Goal: Task Accomplishment & Management: Complete application form

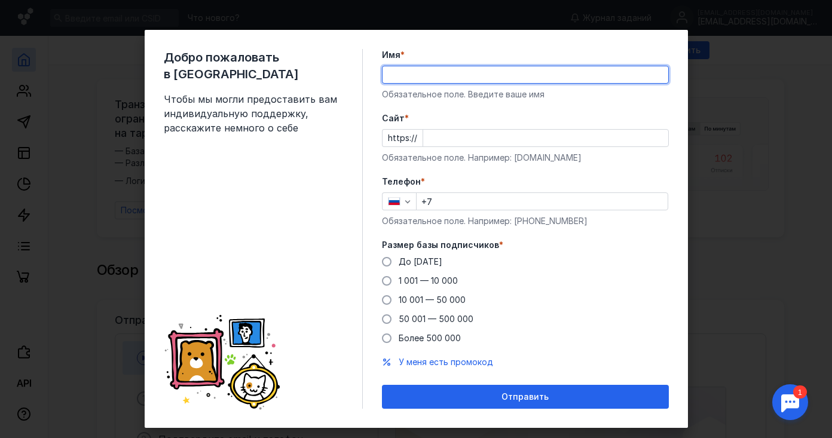
click at [412, 74] on input "Имя *" at bounding box center [525, 74] width 286 height 17
type input "[PERSON_NAME]"
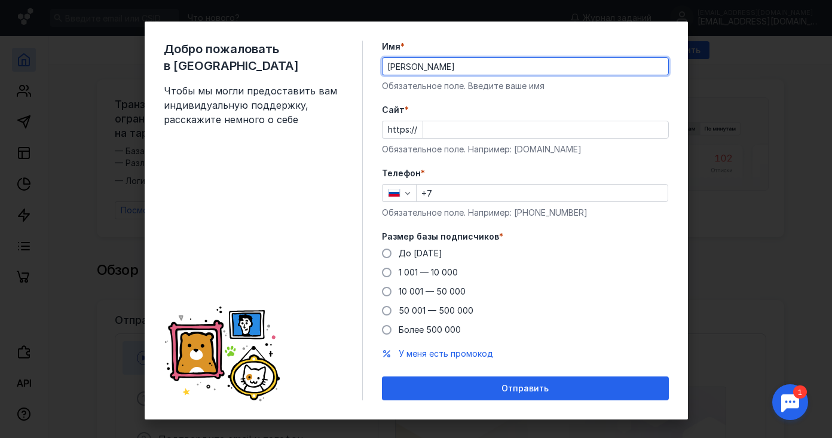
scroll to position [20, 0]
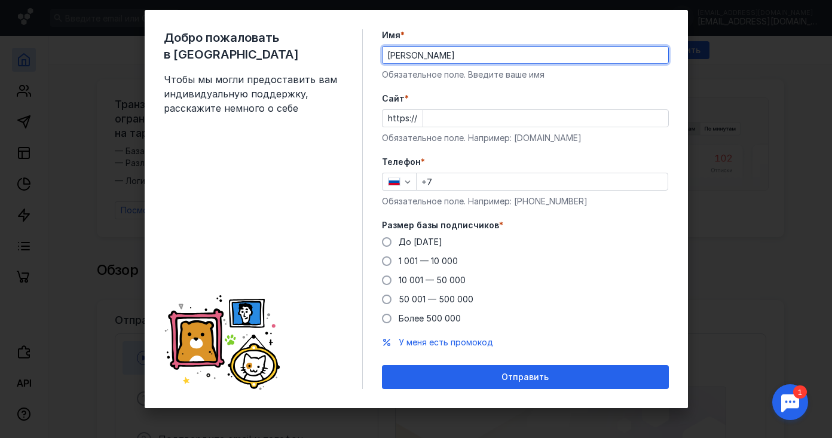
click at [484, 118] on input "Cайт *" at bounding box center [545, 118] width 245 height 17
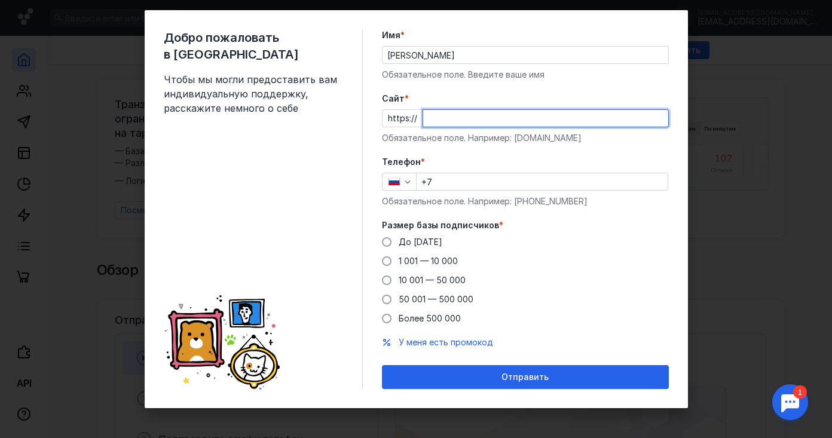
paste input "[DOMAIN_NAME][URL]"
type input "[DOMAIN_NAME][URL]"
click at [476, 185] on input "+7" at bounding box center [542, 181] width 251 height 17
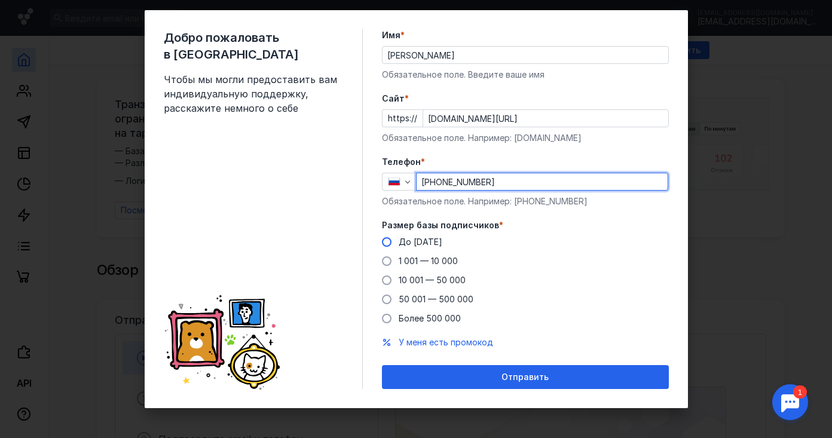
type input "[PHONE_NUMBER]"
click at [382, 239] on span at bounding box center [387, 242] width 10 height 10
click at [0, 0] on input "До [DATE]" at bounding box center [0, 0] width 0 height 0
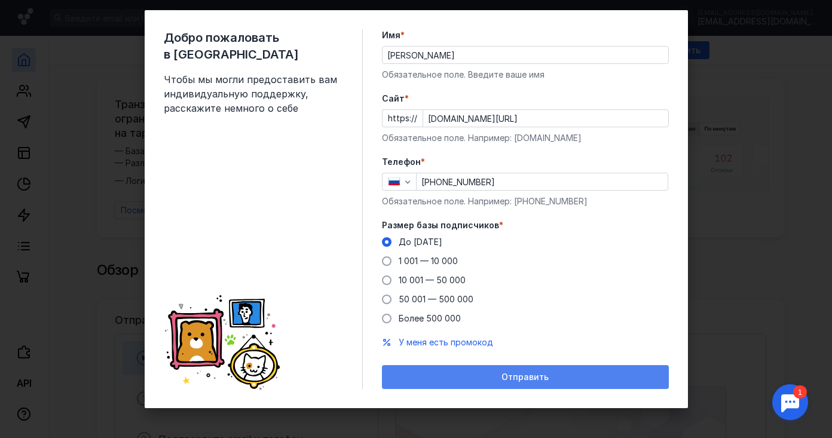
click at [516, 375] on span "Отправить" at bounding box center [524, 377] width 47 height 10
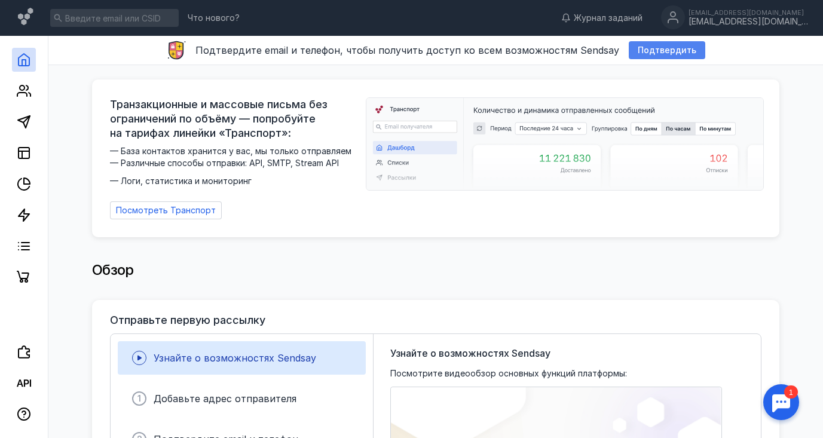
click at [650, 51] on span "Подтвердить" at bounding box center [667, 50] width 59 height 10
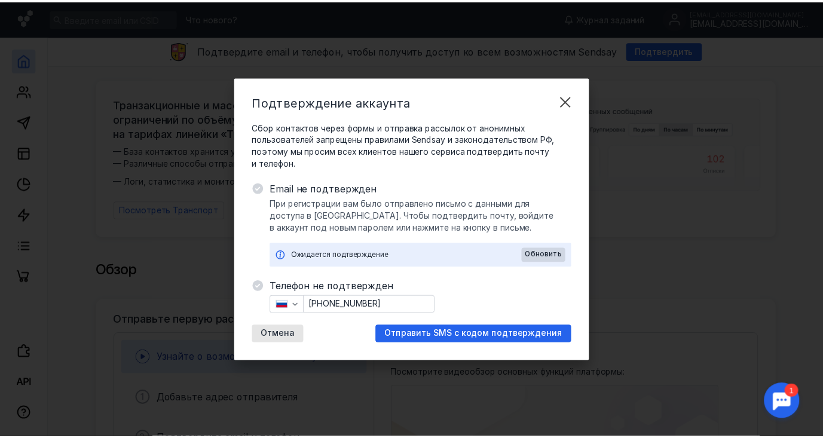
scroll to position [0, 0]
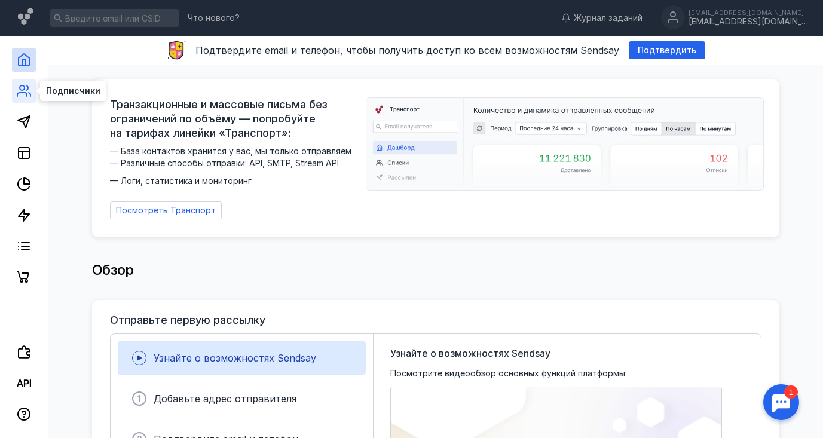
click at [23, 87] on icon at bounding box center [24, 91] width 14 height 14
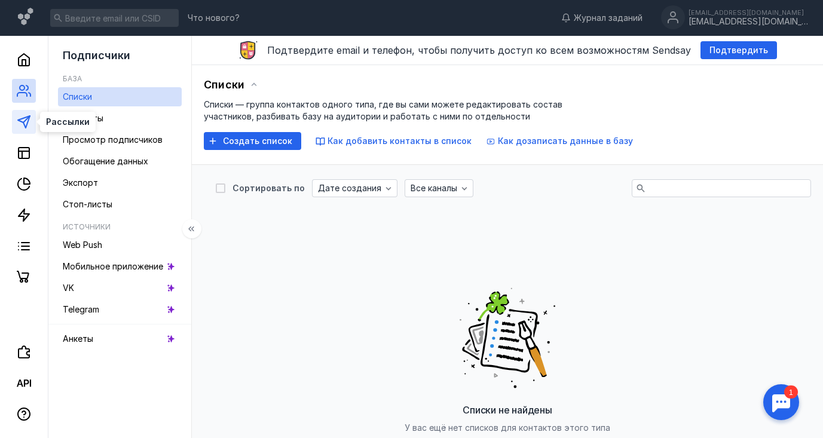
click at [24, 124] on polygon at bounding box center [24, 122] width 12 height 12
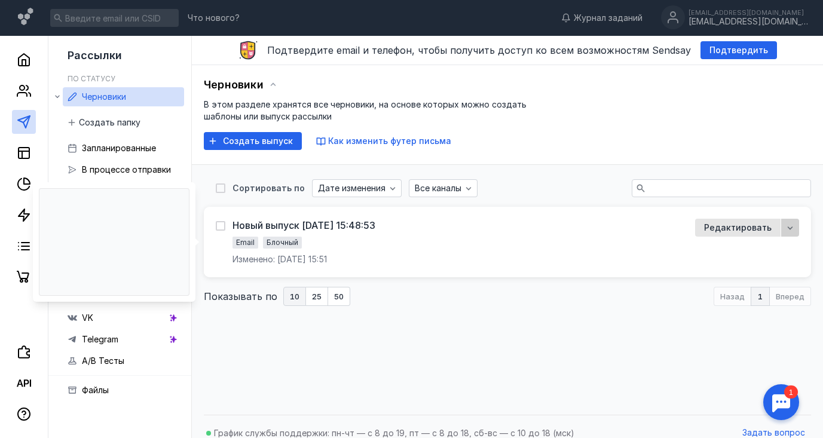
click at [785, 228] on icon "button" at bounding box center [790, 228] width 10 height 10
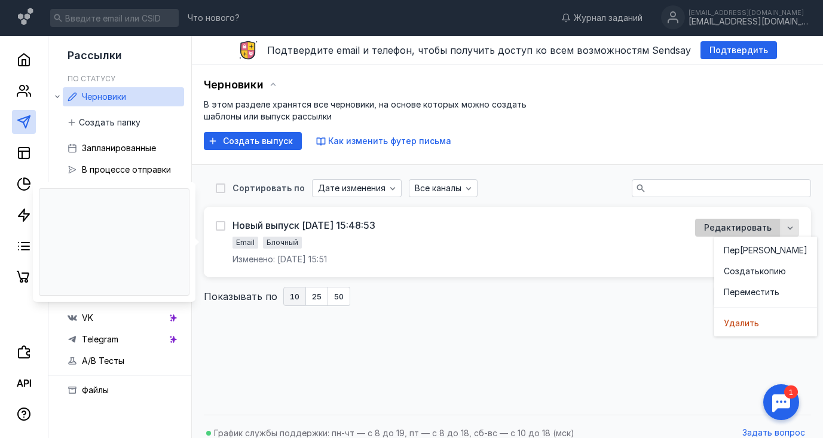
click at [717, 224] on span "Редактировать" at bounding box center [738, 228] width 68 height 12
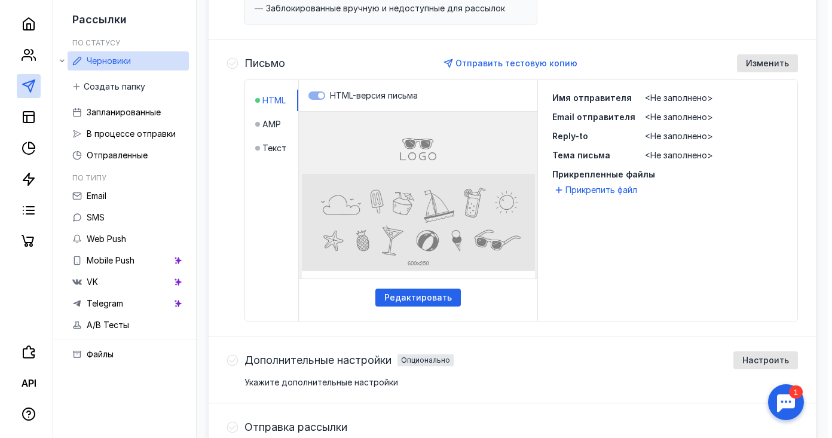
scroll to position [278, 0]
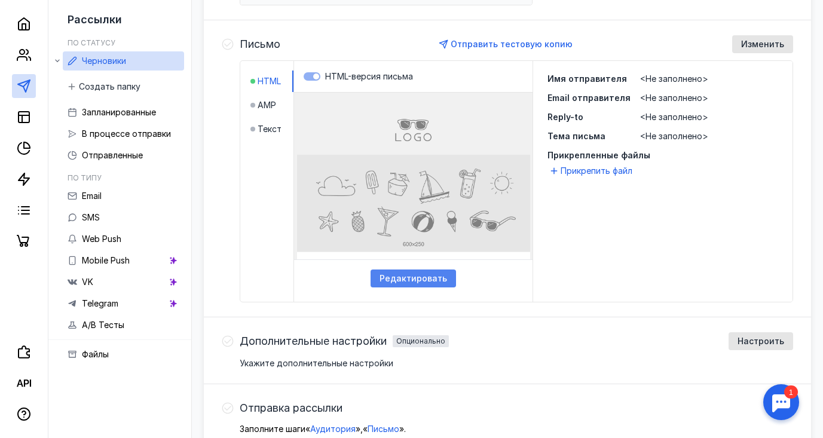
click at [417, 280] on span "Редактировать" at bounding box center [413, 279] width 68 height 10
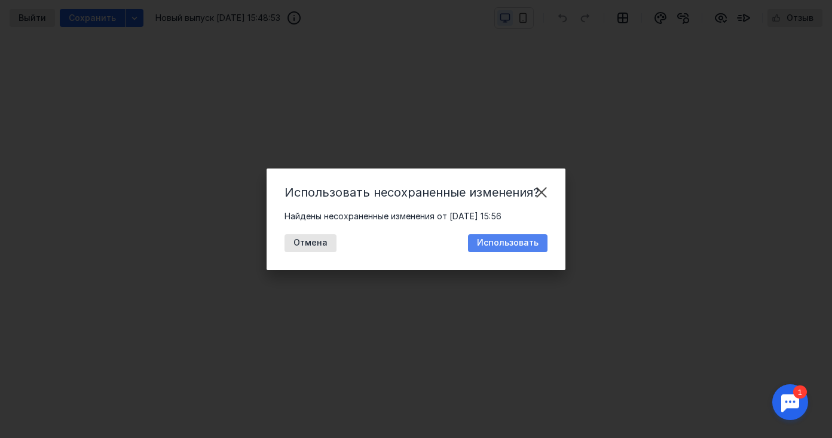
click at [508, 241] on span "Использовать" at bounding box center [508, 243] width 62 height 10
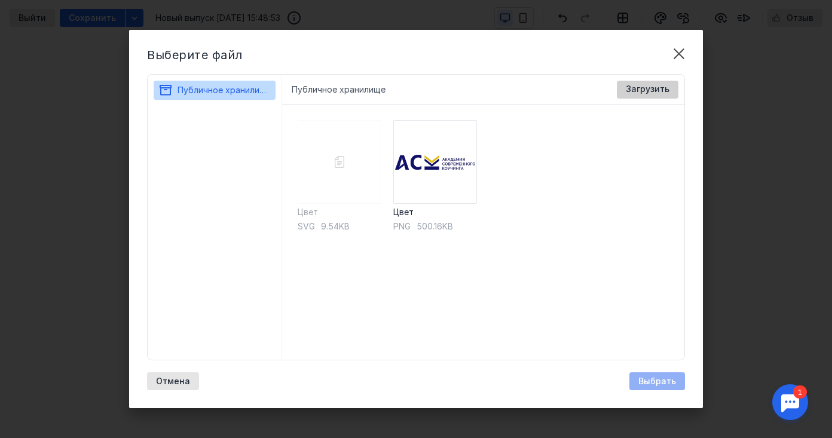
click at [641, 89] on span "Загрузить" at bounding box center [648, 89] width 44 height 10
click at [650, 84] on span "Загрузить" at bounding box center [648, 89] width 44 height 10
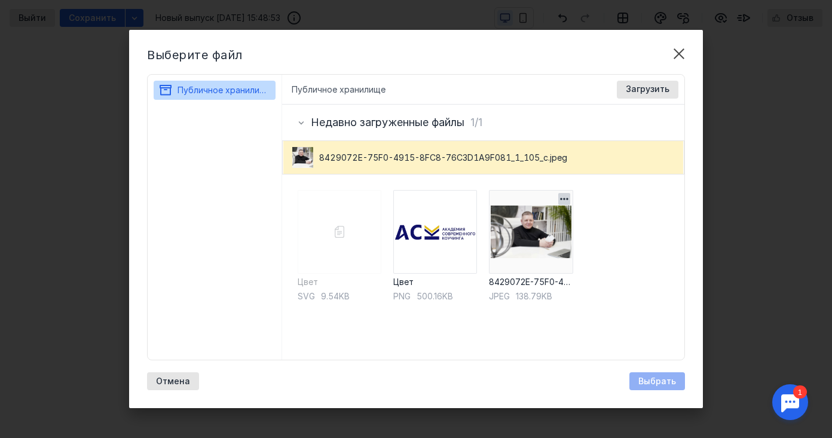
click at [518, 234] on img at bounding box center [531, 232] width 84 height 84
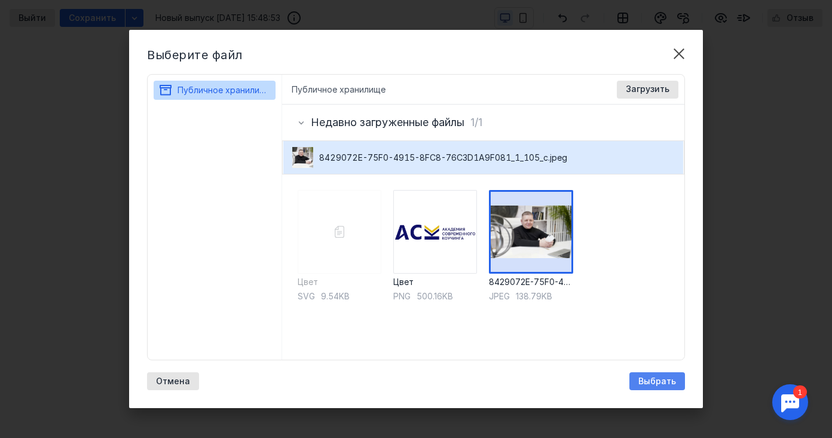
click at [648, 380] on span "Выбрать" at bounding box center [657, 381] width 38 height 10
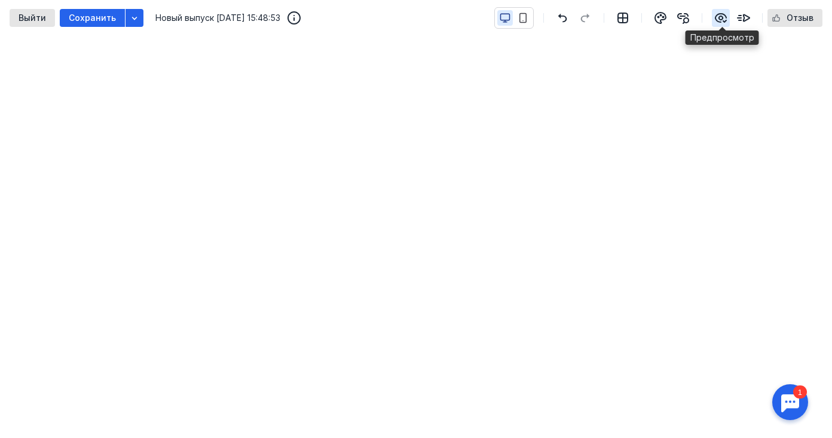
click at [724, 17] on icon "button" at bounding box center [720, 18] width 11 height 8
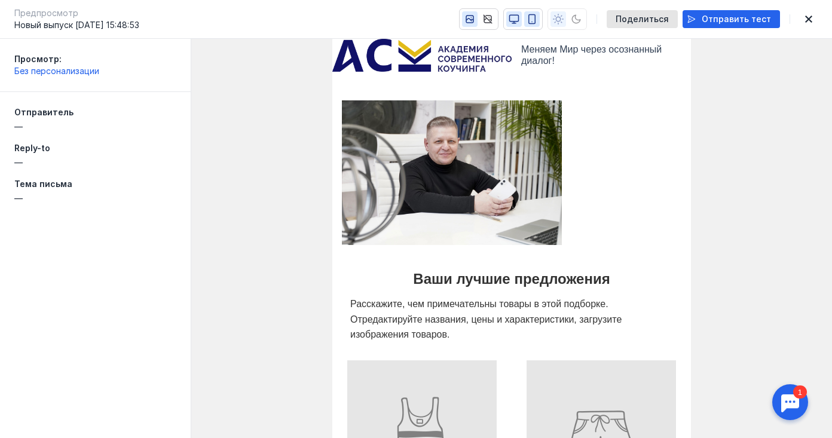
click at [537, 17] on icon "button" at bounding box center [531, 19] width 11 height 11
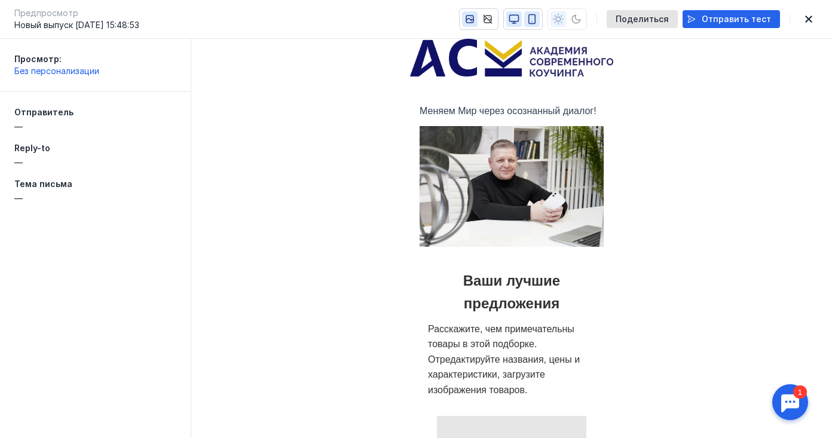
click at [519, 17] on icon "button" at bounding box center [514, 19] width 11 height 11
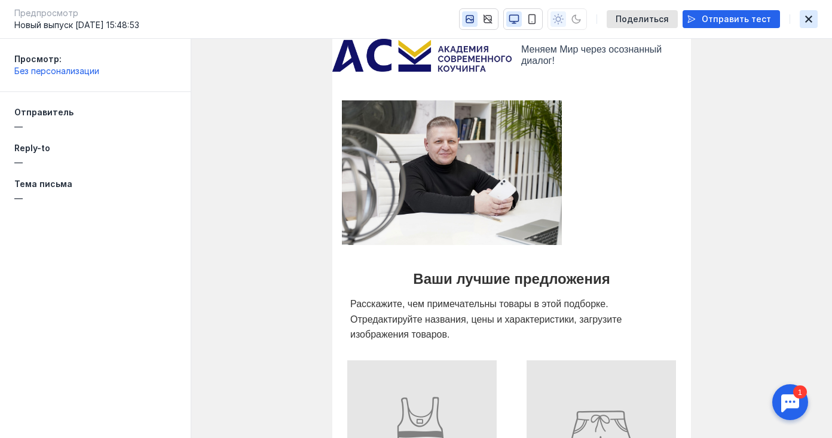
click at [812, 19] on icon "button" at bounding box center [808, 19] width 14 height 10
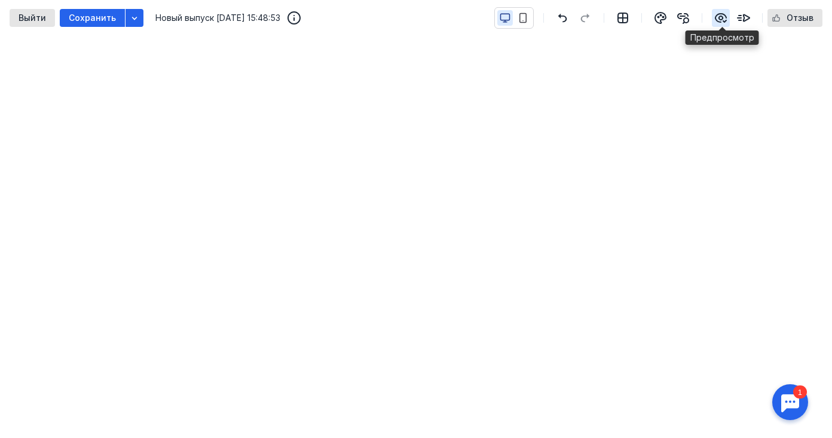
click at [725, 11] on icon "button" at bounding box center [721, 18] width 14 height 14
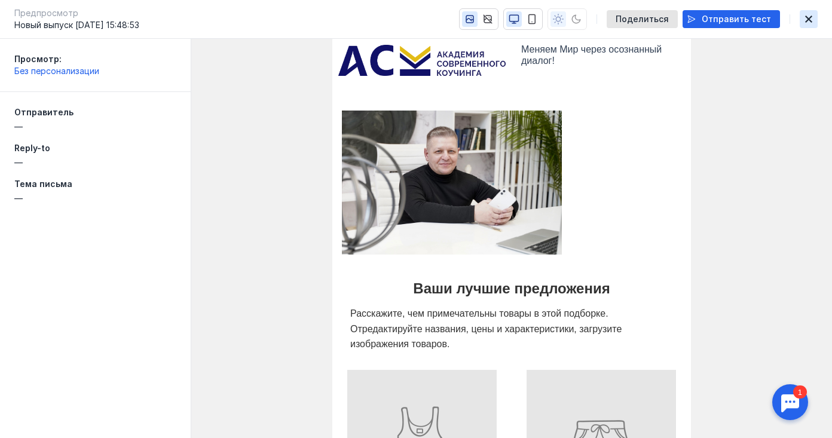
click at [803, 20] on icon "button" at bounding box center [808, 19] width 14 height 10
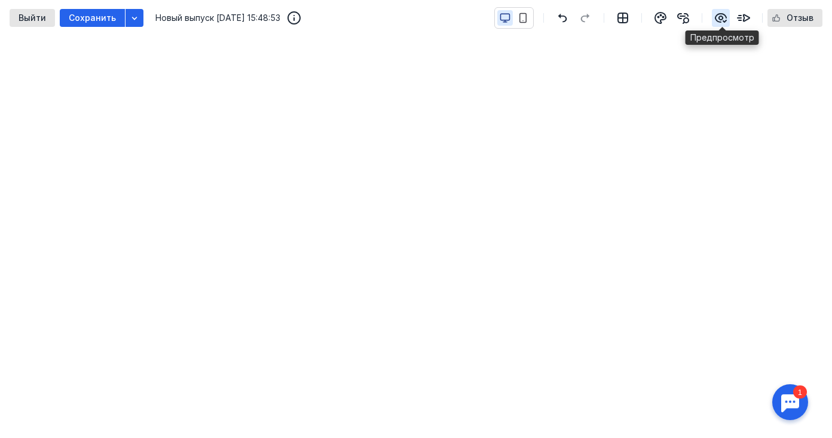
click at [723, 19] on icon "button" at bounding box center [720, 18] width 11 height 8
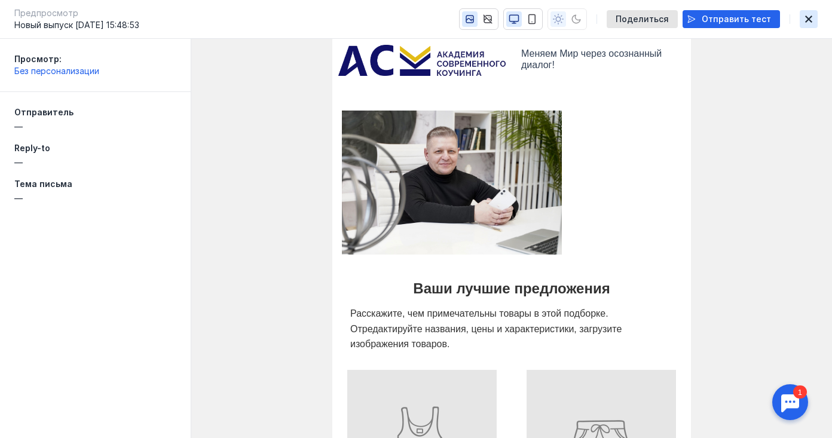
click at [806, 20] on icon "button" at bounding box center [808, 19] width 14 height 10
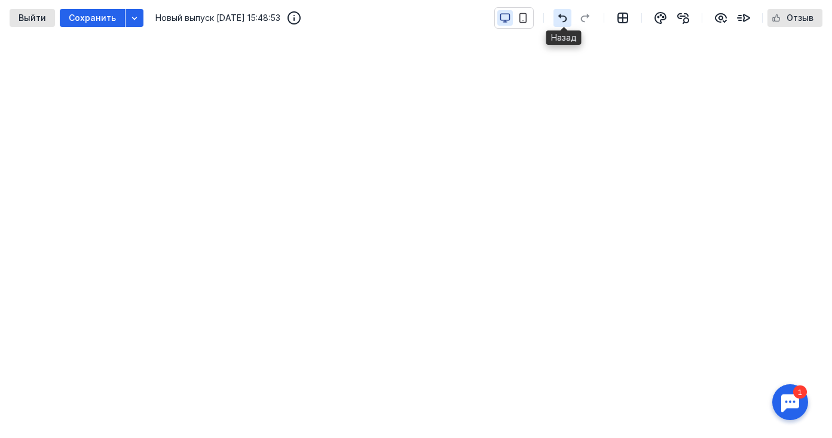
click at [567, 15] on icon "button" at bounding box center [562, 18] width 14 height 10
click at [724, 17] on icon "button" at bounding box center [720, 18] width 11 height 8
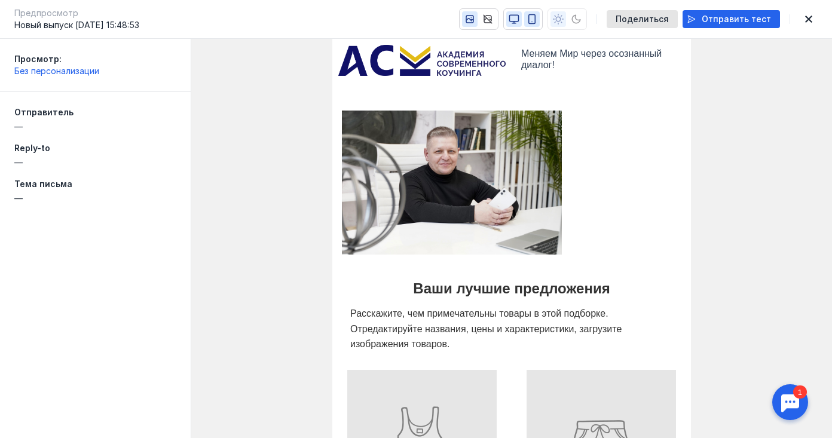
click at [535, 15] on icon "button" at bounding box center [532, 19] width 7 height 9
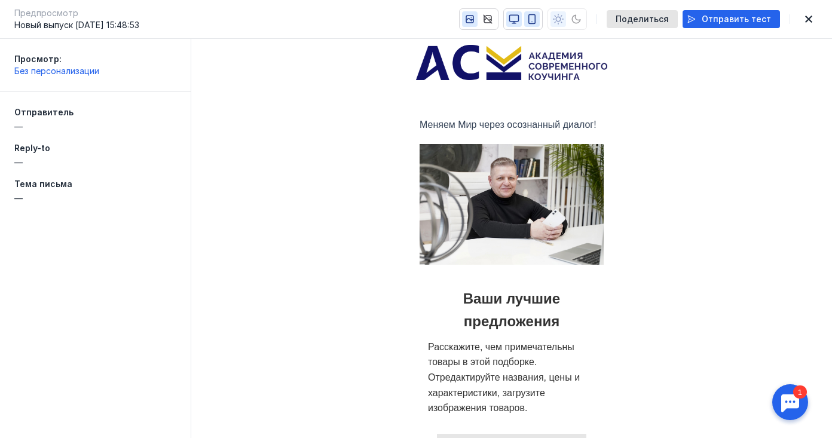
click at [519, 20] on icon "button" at bounding box center [514, 19] width 11 height 11
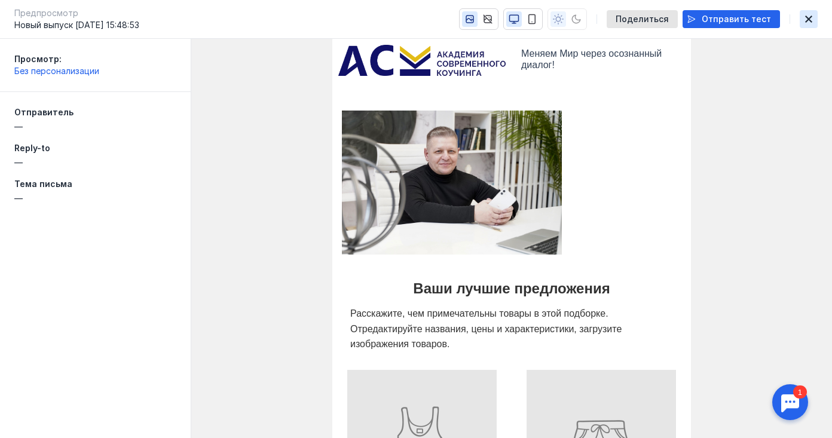
click at [809, 21] on icon "button" at bounding box center [808, 19] width 14 height 10
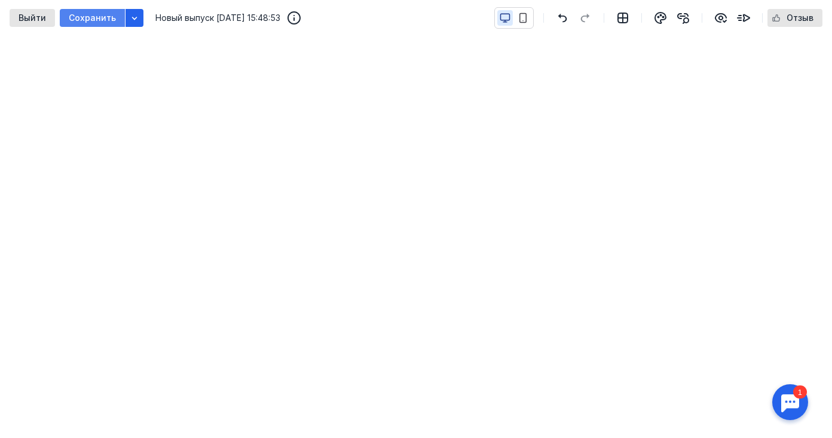
click at [91, 14] on span "Сохранить" at bounding box center [92, 18] width 47 height 10
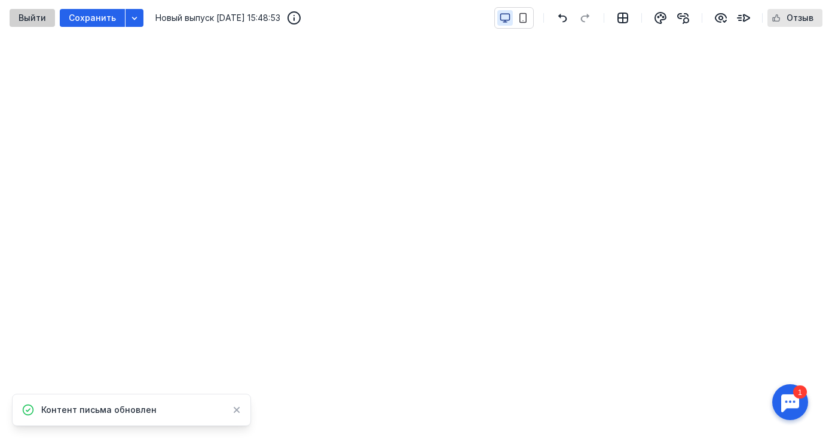
click at [32, 20] on span "Выйти" at bounding box center [32, 18] width 27 height 10
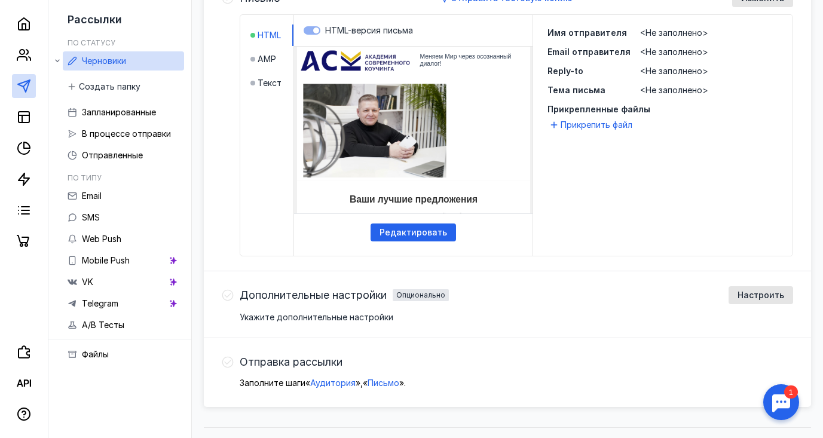
scroll to position [326, 0]
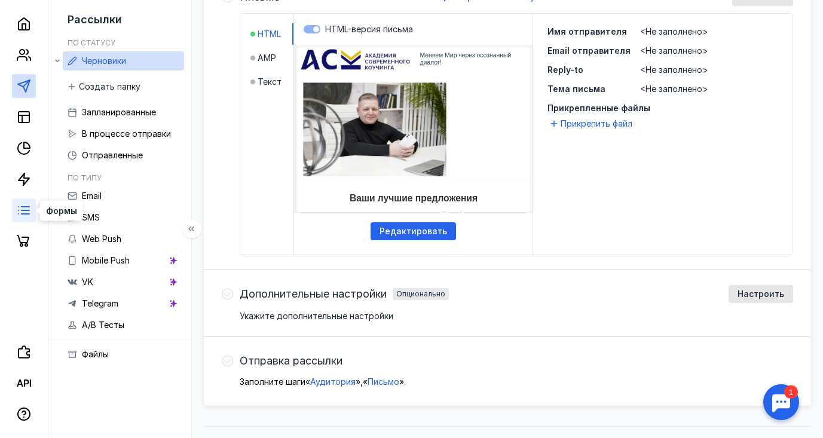
click at [26, 212] on icon at bounding box center [24, 210] width 14 height 14
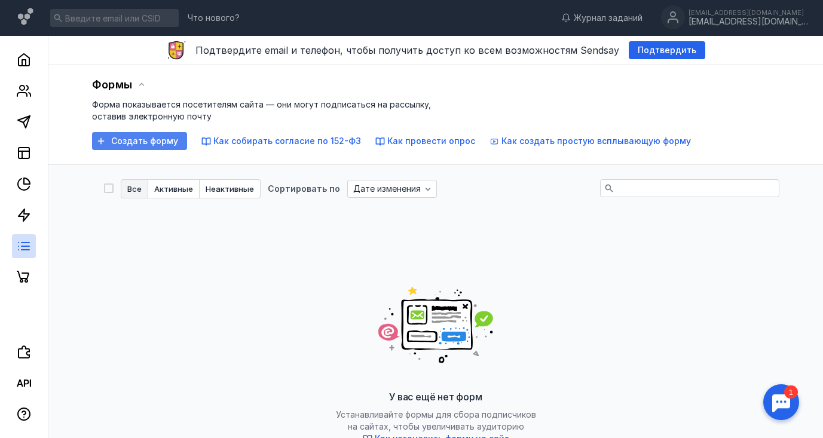
click at [125, 141] on span "Создать форму" at bounding box center [144, 141] width 67 height 10
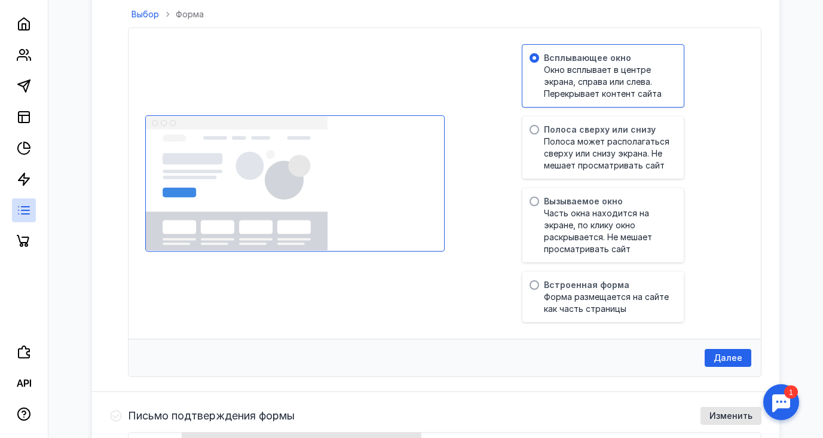
scroll to position [325, 0]
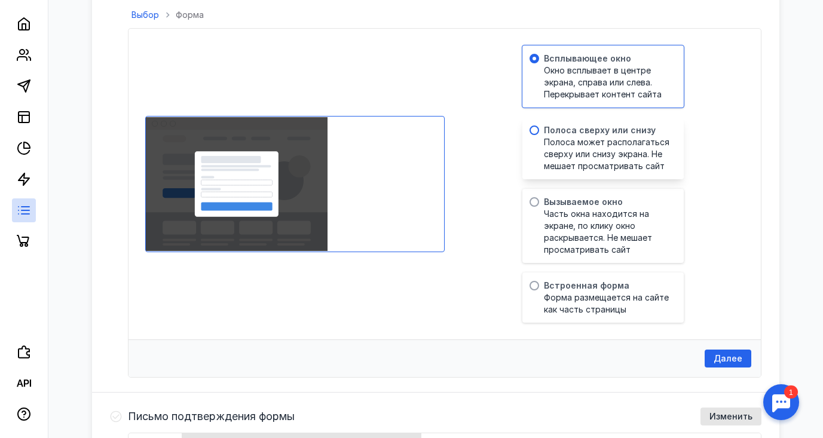
click at [534, 130] on span at bounding box center [534, 130] width 10 height 10
click at [0, 0] on input "radio" at bounding box center [0, 0] width 0 height 0
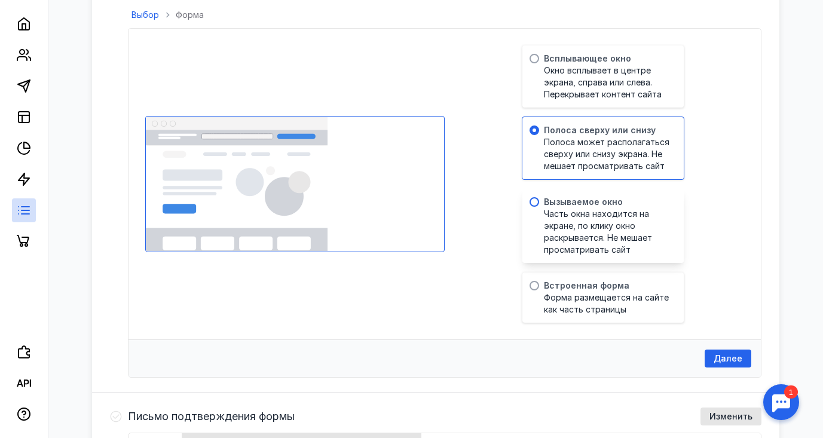
click at [534, 200] on span at bounding box center [534, 202] width 10 height 10
click at [0, 0] on input "radio" at bounding box center [0, 0] width 0 height 0
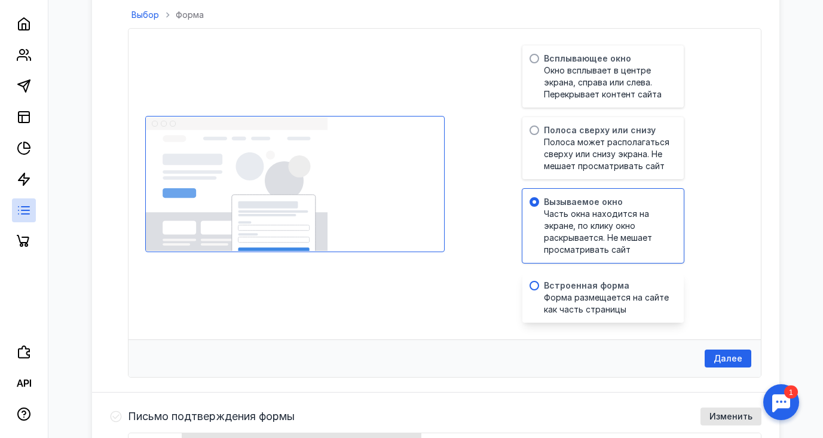
click at [533, 282] on span at bounding box center [534, 286] width 10 height 10
click at [0, 0] on input "radio" at bounding box center [0, 0] width 0 height 0
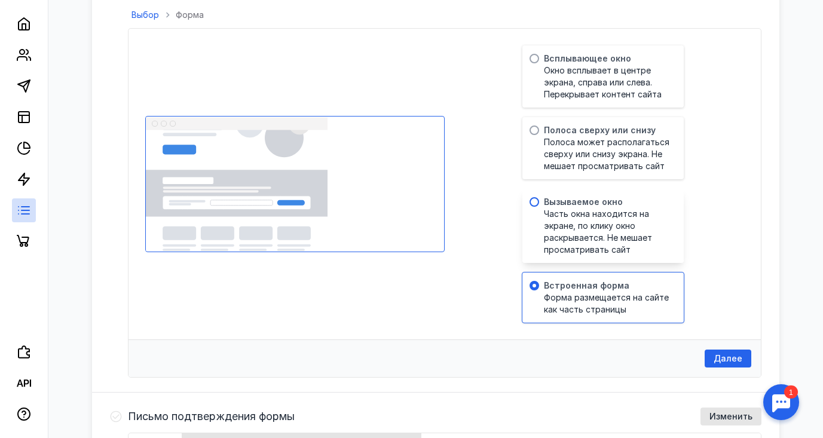
click at [532, 201] on span at bounding box center [534, 202] width 10 height 10
click at [0, 0] on input "radio" at bounding box center [0, 0] width 0 height 0
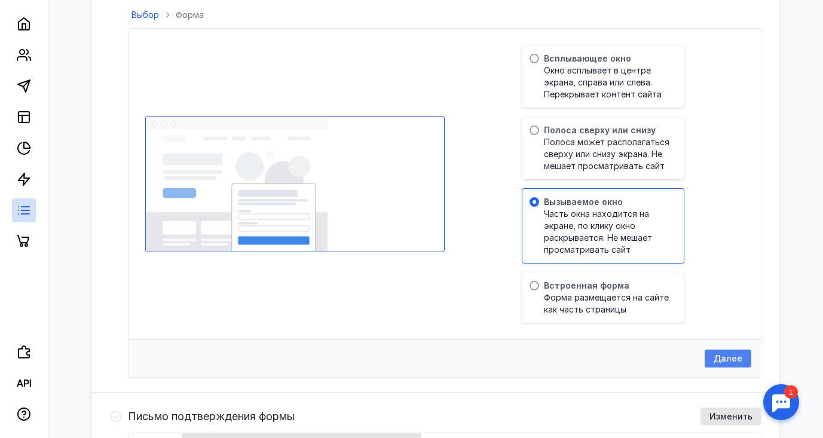
click at [722, 359] on span "Далее" at bounding box center [728, 359] width 29 height 10
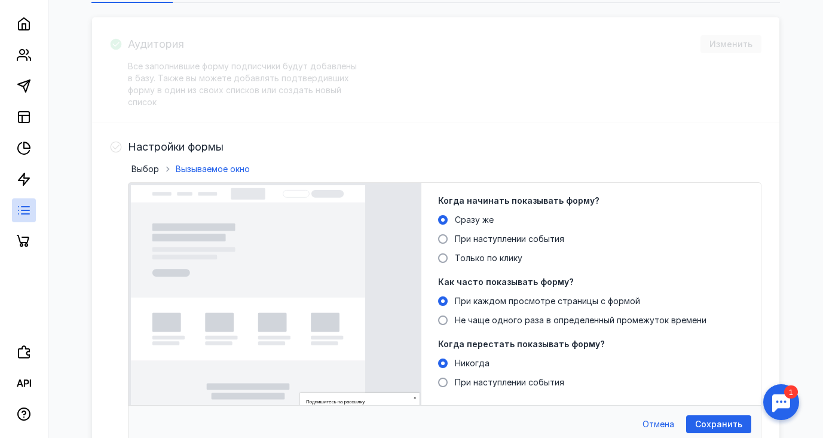
scroll to position [173, 0]
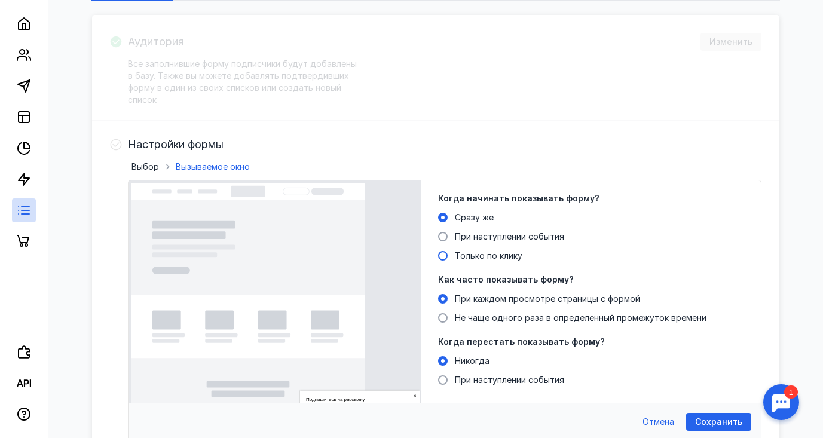
click at [444, 253] on span at bounding box center [443, 256] width 10 height 10
click at [0, 0] on input "Только по клику" at bounding box center [0, 0] width 0 height 0
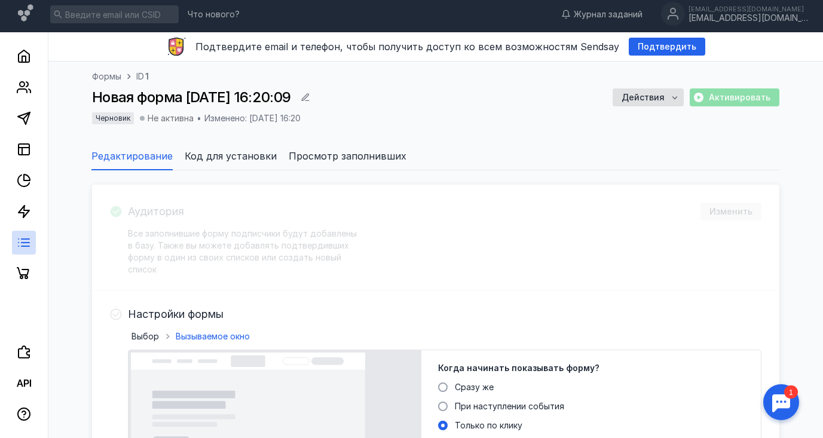
scroll to position [5, 0]
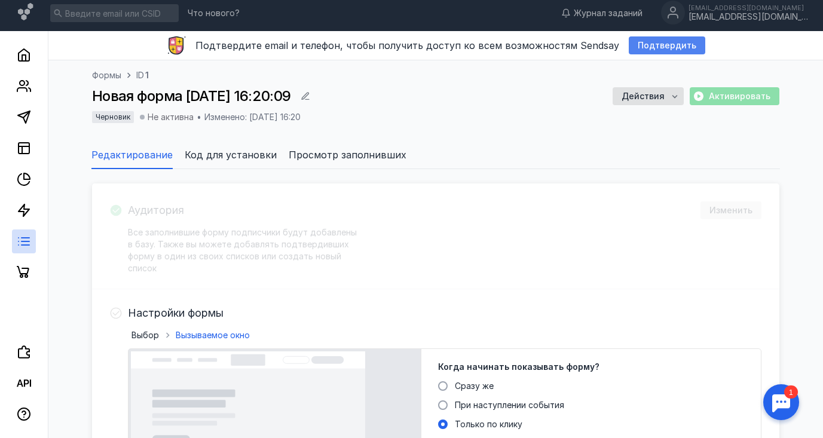
click at [641, 47] on span "Подтвердить" at bounding box center [667, 46] width 59 height 10
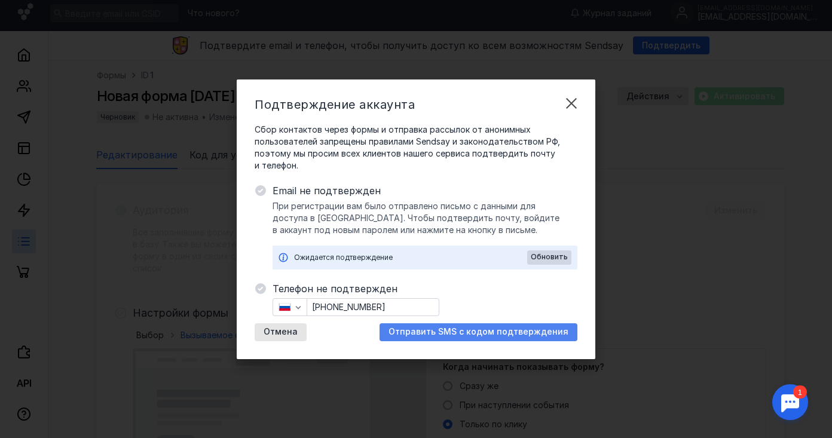
click at [474, 332] on span "Отправить SMS с кодом подтверждения" at bounding box center [478, 332] width 180 height 10
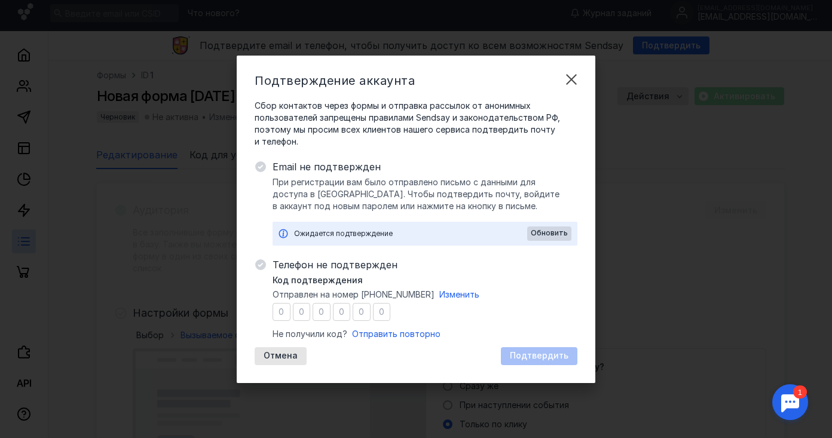
type input "7"
type input "4"
type input "8"
type input "2"
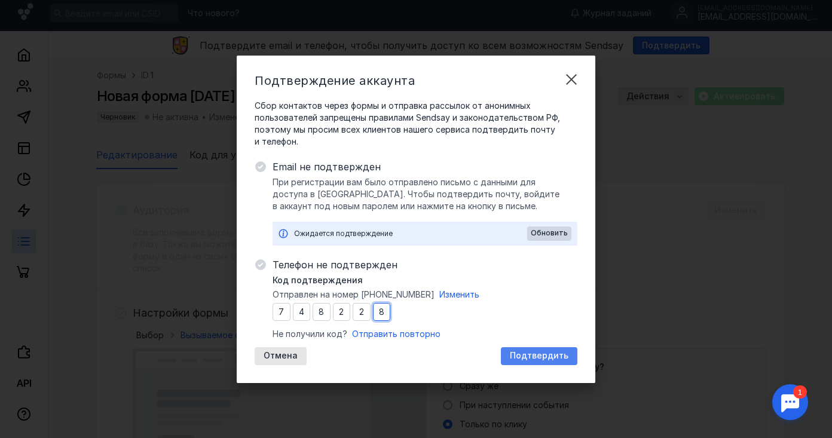
type input "8"
click at [542, 358] on span "Подтвердить" at bounding box center [539, 356] width 59 height 10
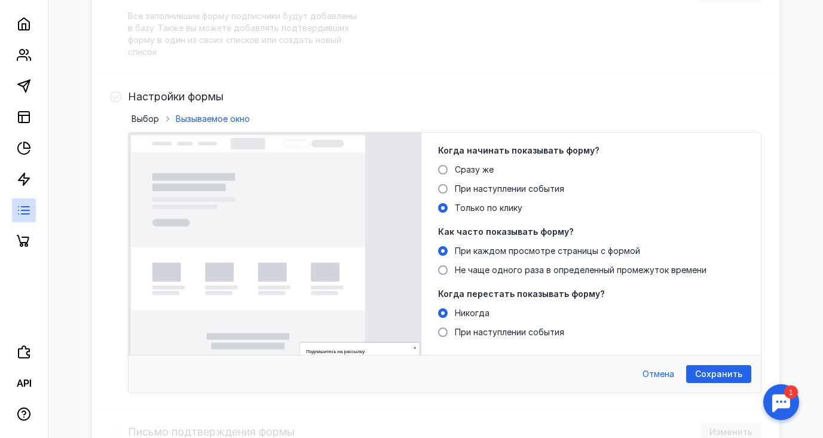
scroll to position [0, 0]
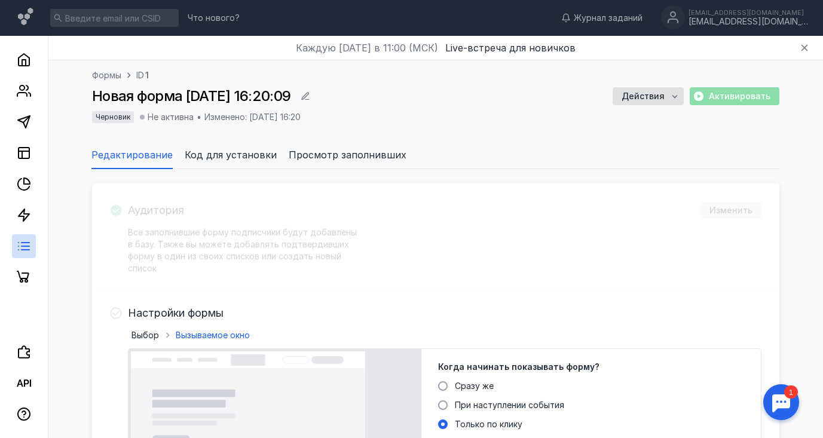
click at [375, 154] on span "Просмотр заполнивших" at bounding box center [348, 155] width 118 height 14
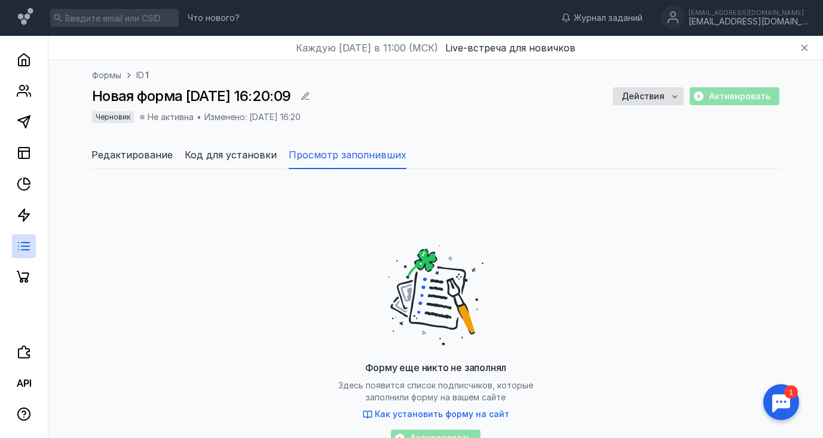
click at [142, 155] on span "Редактирование" at bounding box center [131, 155] width 81 height 14
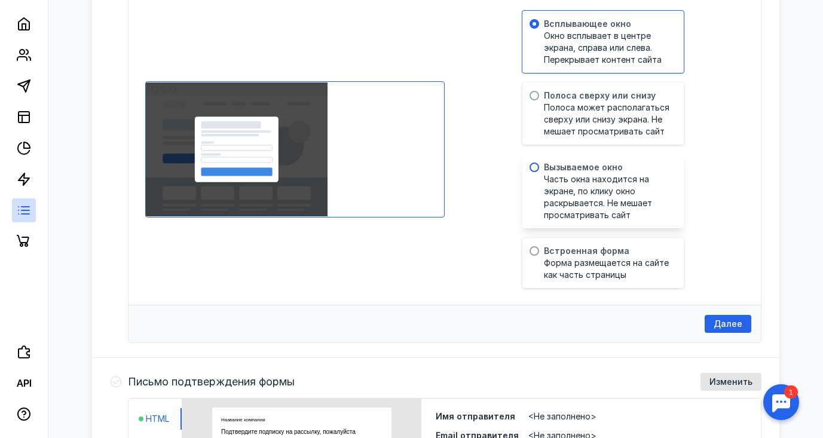
scroll to position [286, 0]
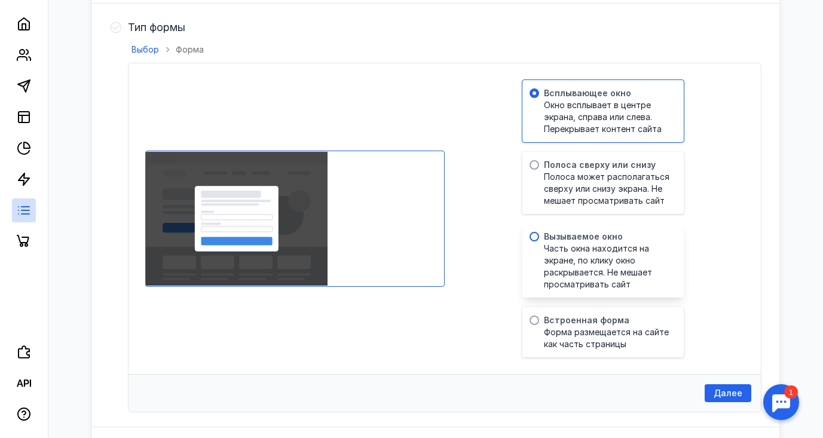
click at [537, 238] on span at bounding box center [534, 237] width 10 height 10
click at [0, 0] on input "radio" at bounding box center [0, 0] width 0 height 0
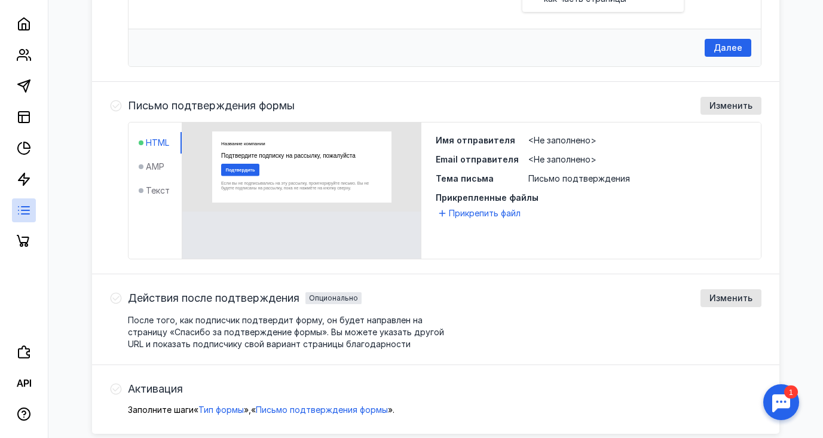
scroll to position [518, 0]
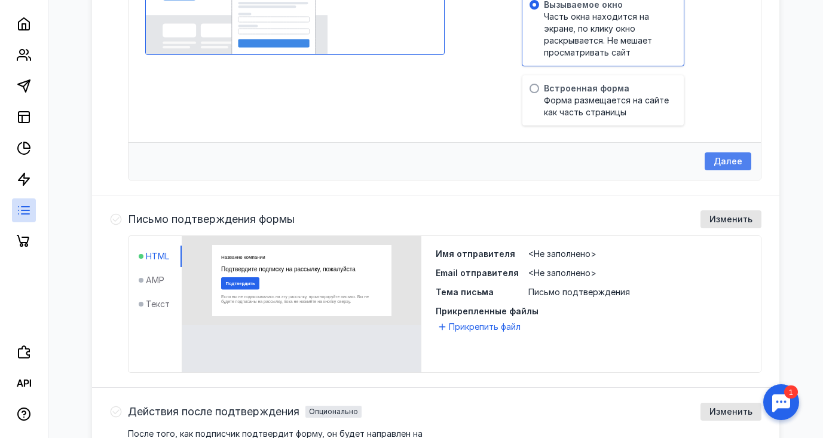
click at [742, 157] on span "Далее" at bounding box center [728, 162] width 29 height 10
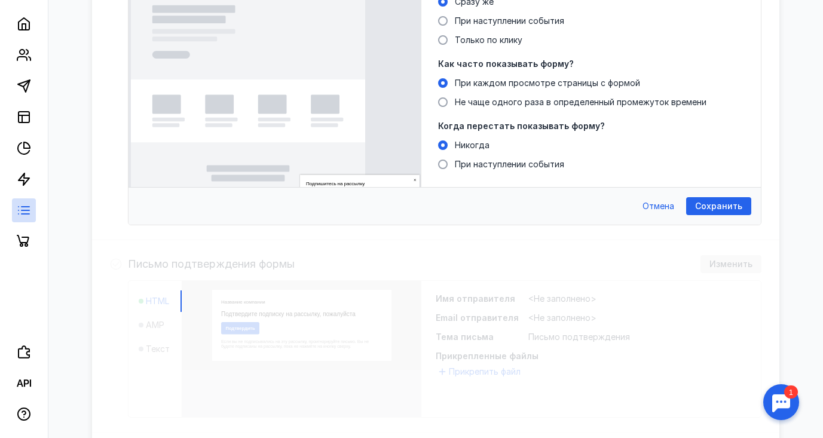
scroll to position [271, 0]
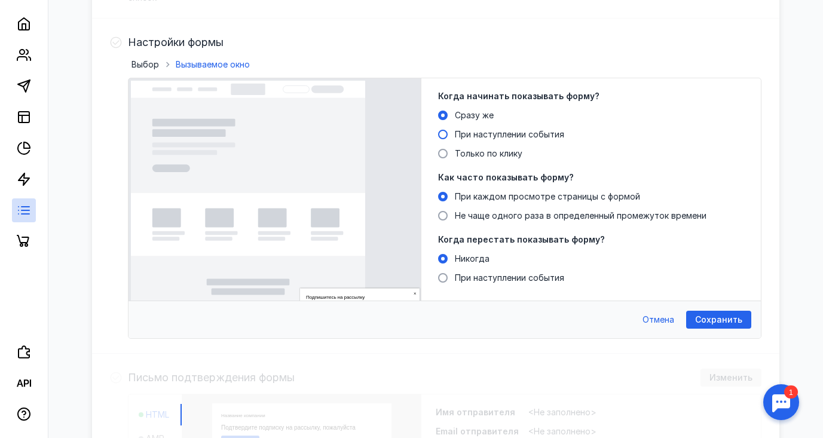
click at [441, 136] on span at bounding box center [443, 135] width 10 height 10
click at [0, 0] on input "При наступлении события" at bounding box center [0, 0] width 0 height 0
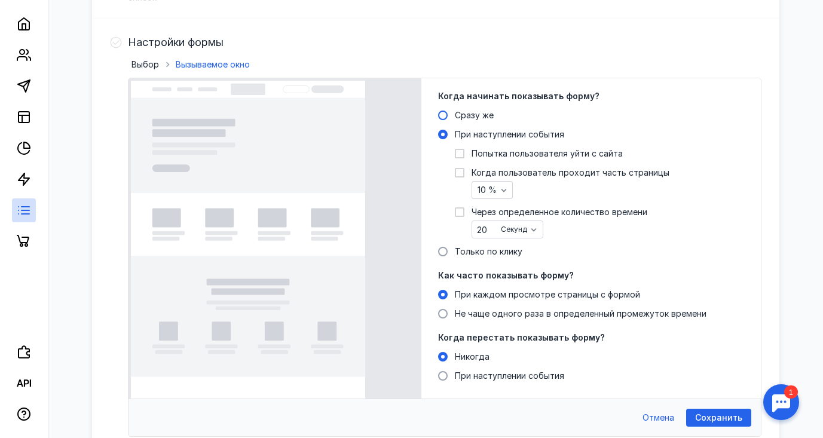
click at [442, 111] on span at bounding box center [443, 116] width 10 height 10
click at [0, 0] on input "Сразу же" at bounding box center [0, 0] width 0 height 0
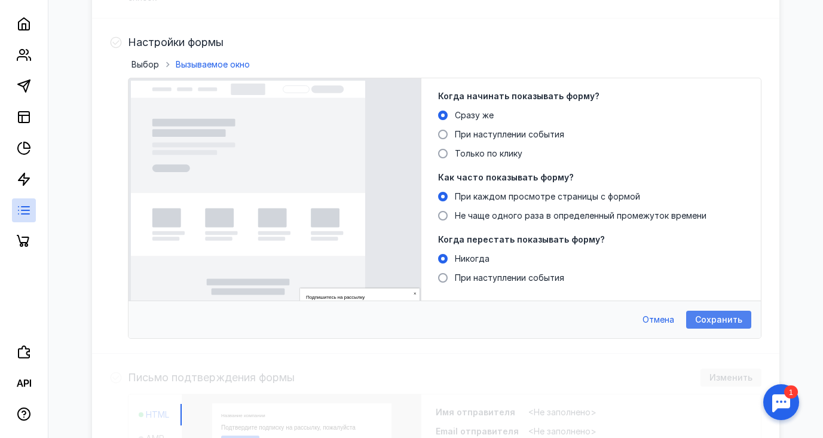
click at [711, 319] on span "Сохранить" at bounding box center [718, 320] width 47 height 10
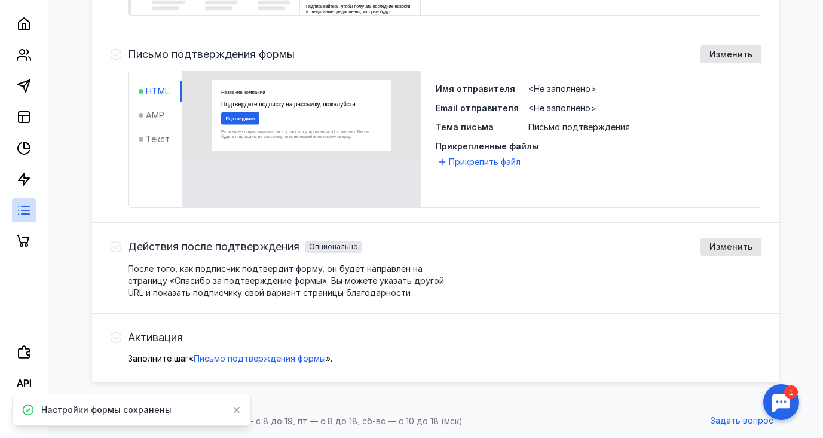
scroll to position [502, 0]
click at [236, 356] on span "Письмо подтверждения формы" at bounding box center [260, 358] width 132 height 10
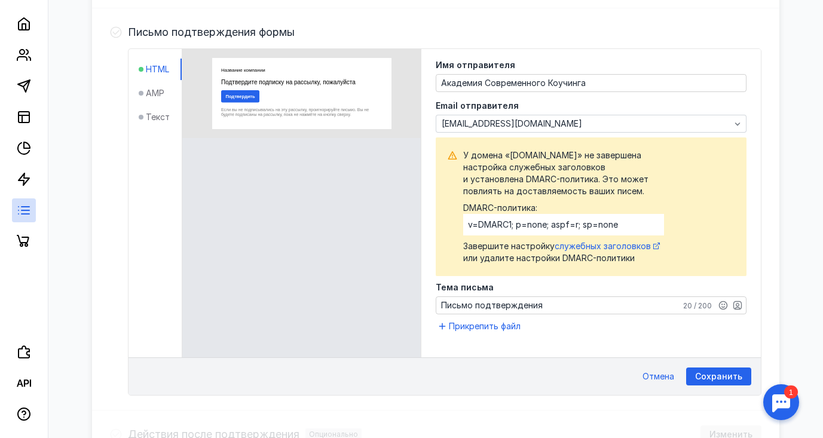
scroll to position [531, 0]
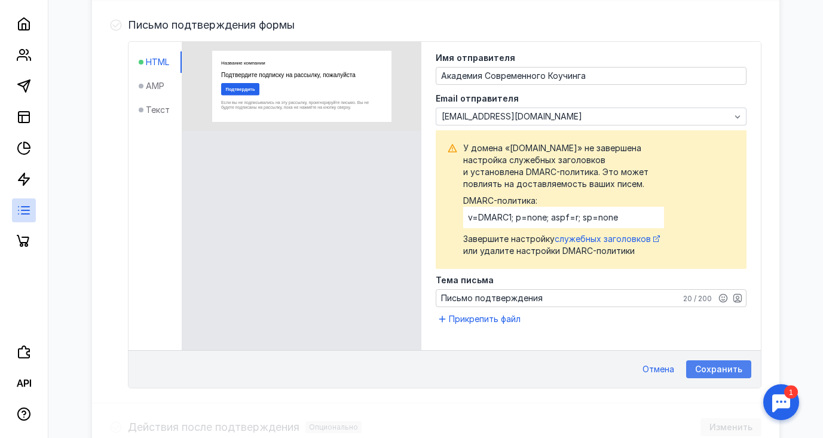
click at [716, 370] on span "Сохранить" at bounding box center [718, 370] width 47 height 10
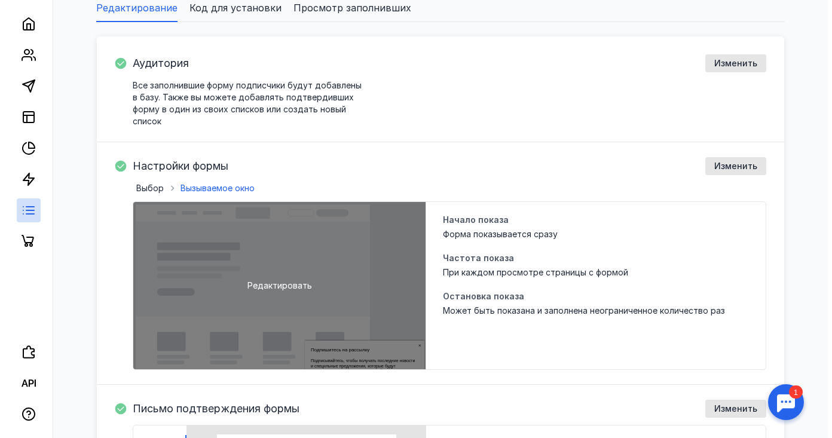
scroll to position [148, 0]
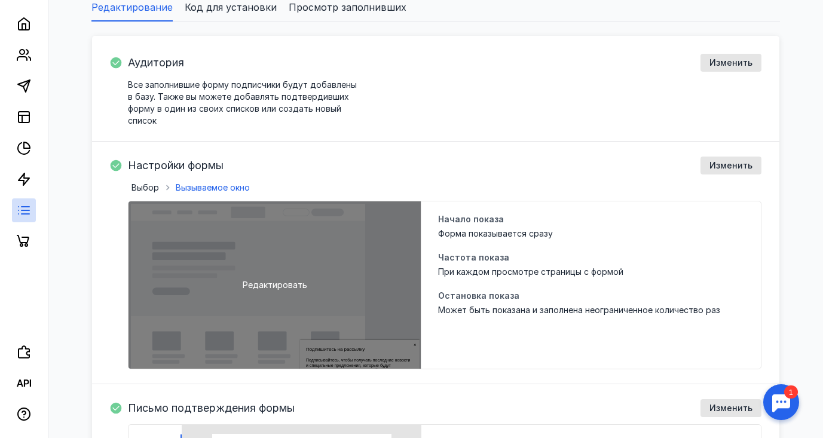
click at [296, 285] on span "Редактировать" at bounding box center [275, 285] width 65 height 12
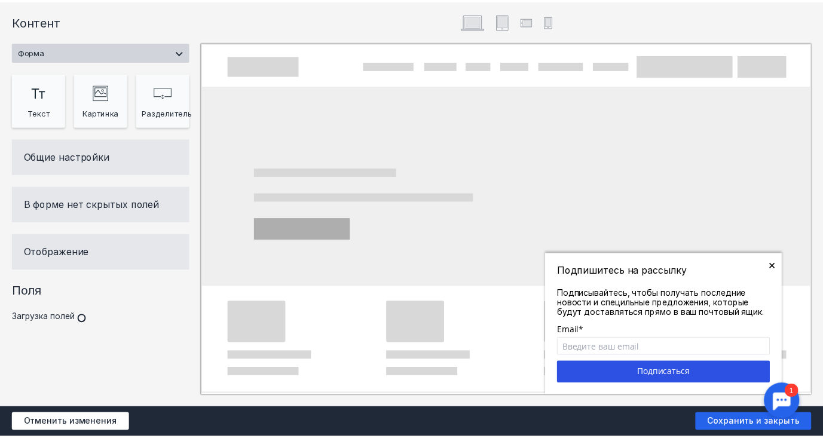
scroll to position [0, 0]
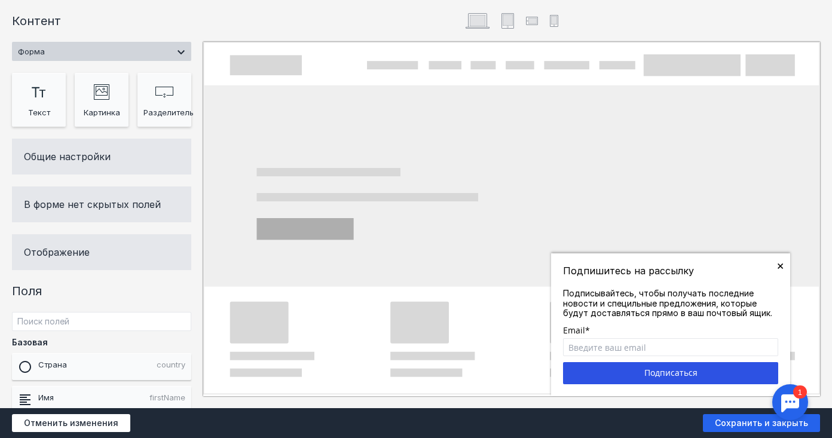
click at [781, 265] on div "×" at bounding box center [780, 265] width 8 height 12
click at [779, 265] on div "×" at bounding box center [780, 265] width 8 height 12
